Goal: Task Accomplishment & Management: Use online tool/utility

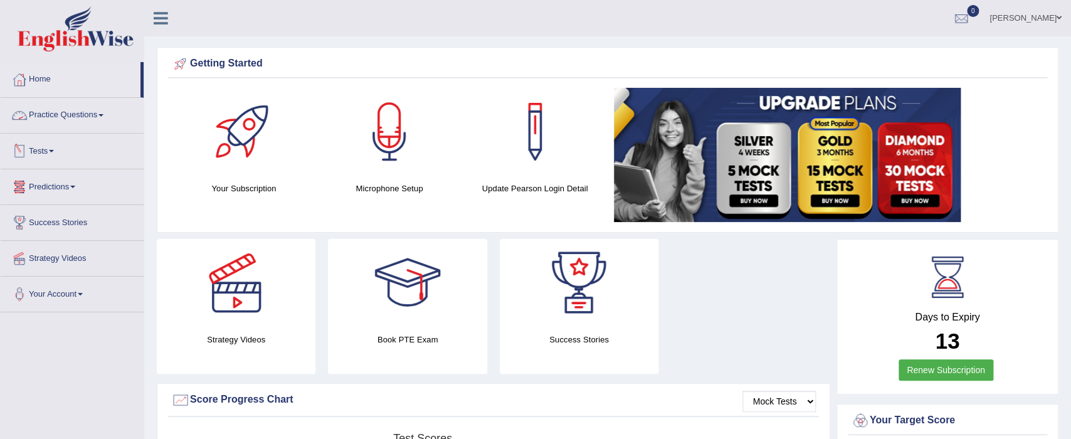
click at [105, 113] on link "Practice Questions" at bounding box center [72, 113] width 143 height 31
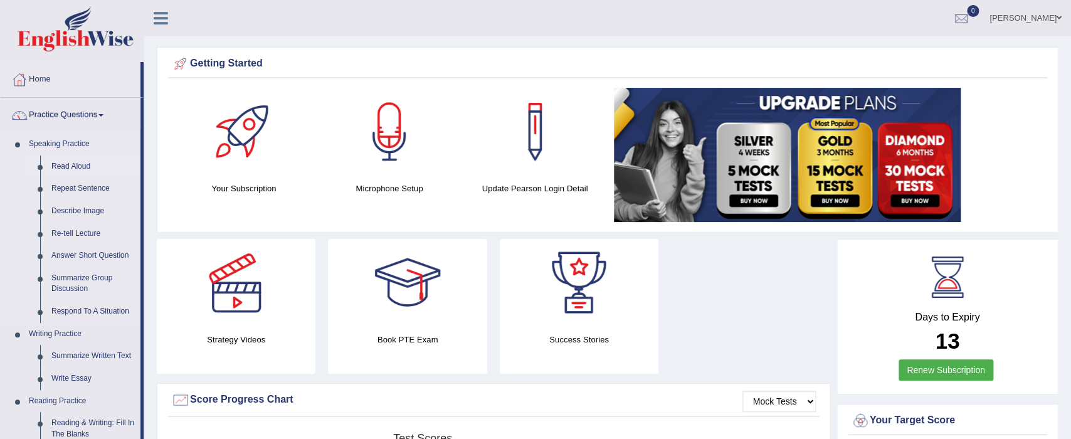
click at [60, 170] on link "Read Aloud" at bounding box center [93, 166] width 95 height 23
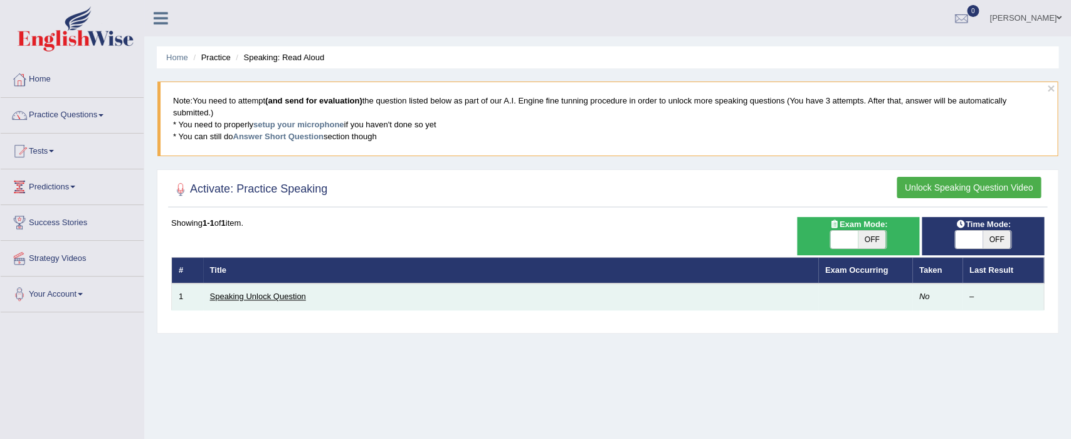
click at [246, 295] on link "Speaking Unlock Question" at bounding box center [258, 295] width 96 height 9
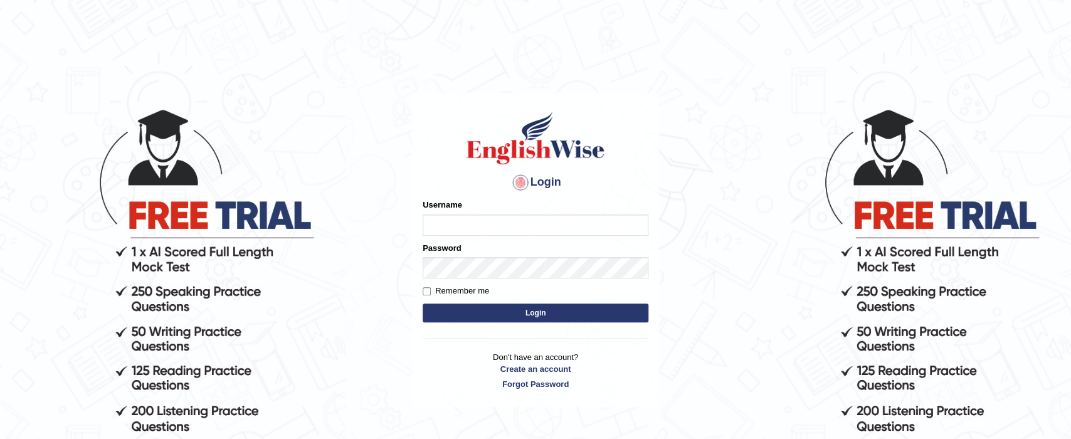
type input "karminder"
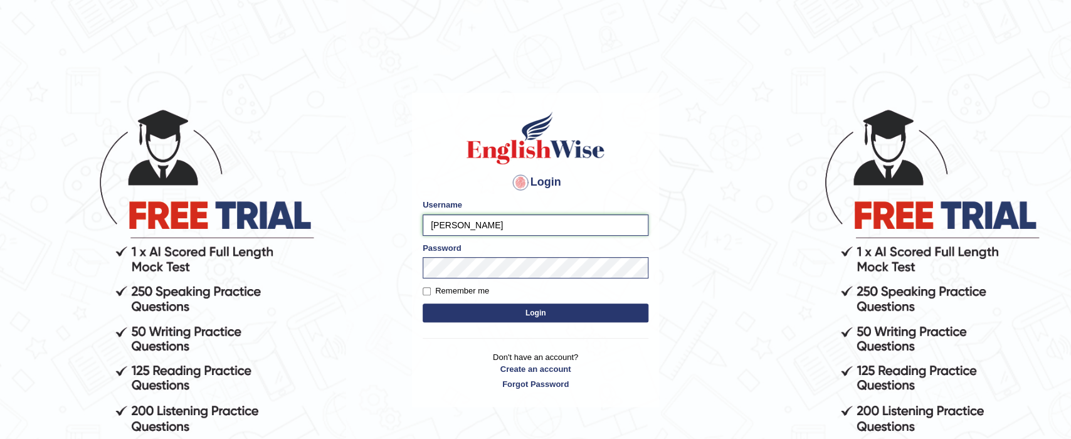
drag, startPoint x: 513, startPoint y: 228, endPoint x: 260, endPoint y: 264, distance: 255.8
click at [422, 236] on input "karminder" at bounding box center [535, 224] width 226 height 21
type input "karminder"
